Goal: Information Seeking & Learning: Learn about a topic

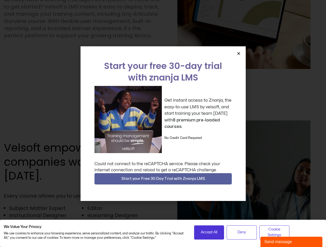
click at [163, 124] on div "Get instant access to Znanja, the easy-to-use LMS by velsoft, and start trainin…" at bounding box center [162, 119] width 137 height 67
click at [238, 53] on icon "Close" at bounding box center [238, 54] width 4 height 4
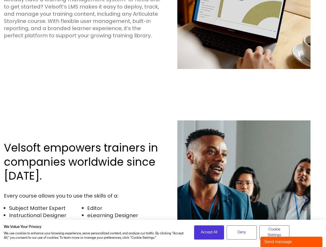
click at [163, 179] on div "Velsoft empowers trainers in companies worldwide since [DATE]. Every course all…" at bounding box center [163, 191] width 318 height 193
click at [209, 233] on span "Accept All" at bounding box center [209, 233] width 16 height 6
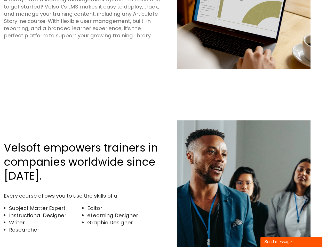
click at [241, 233] on img at bounding box center [243, 192] width 133 height 142
click at [274, 233] on img at bounding box center [243, 192] width 133 height 142
click at [291, 242] on div "Send message" at bounding box center [291, 242] width 54 height 6
